Goal: Information Seeking & Learning: Learn about a topic

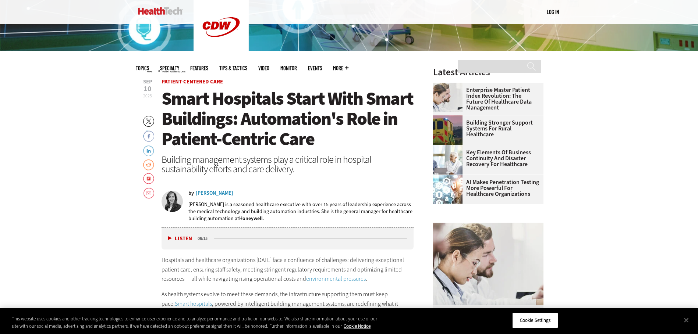
click at [211, 194] on div "[PERSON_NAME]" at bounding box center [215, 193] width 38 height 5
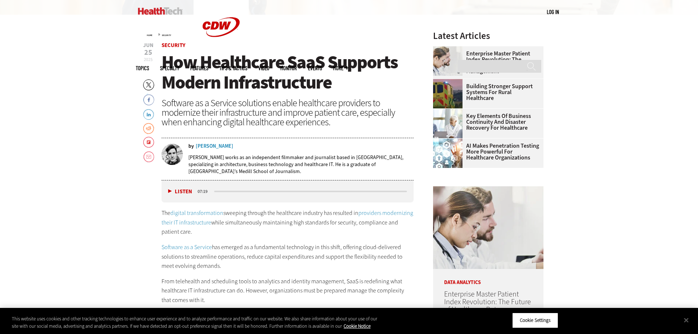
scroll to position [294, 0]
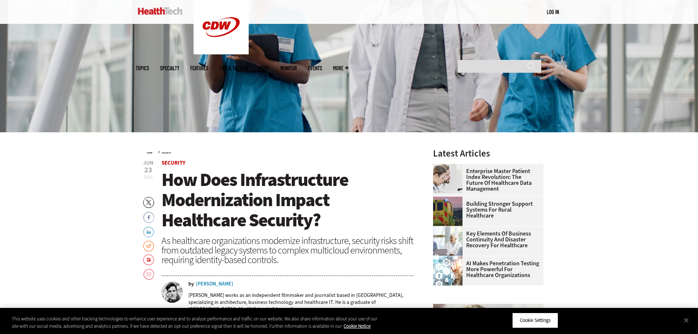
scroll to position [221, 0]
